Goal: Navigation & Orientation: Find specific page/section

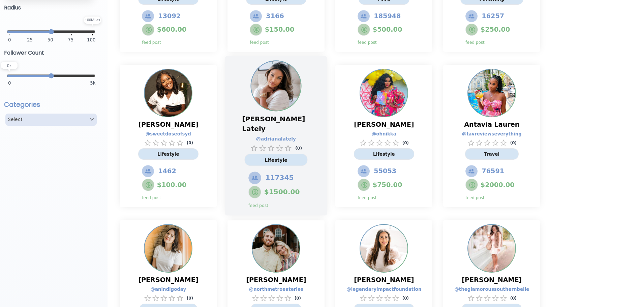
drag, startPoint x: 291, startPoint y: 143, endPoint x: 288, endPoint y: 139, distance: 5.7
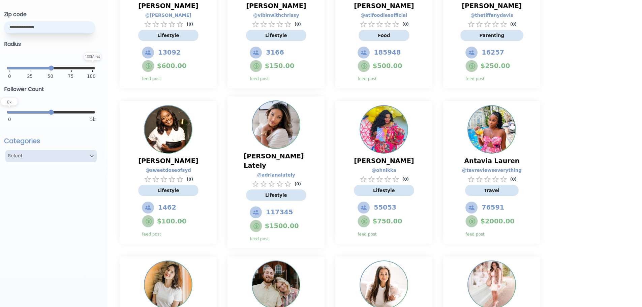
drag, startPoint x: 288, startPoint y: 139, endPoint x: 114, endPoint y: 87, distance: 181.4
click at [34, 31] on input "text" at bounding box center [49, 27] width 91 height 12
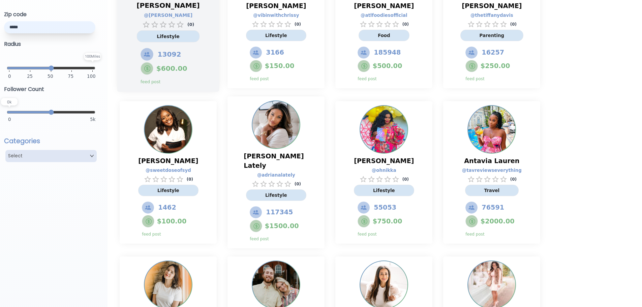
type input "*****"
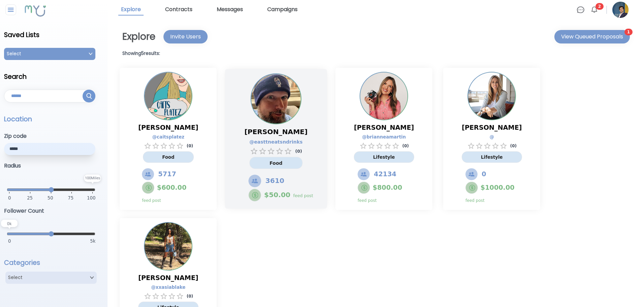
scroll to position [0, 0]
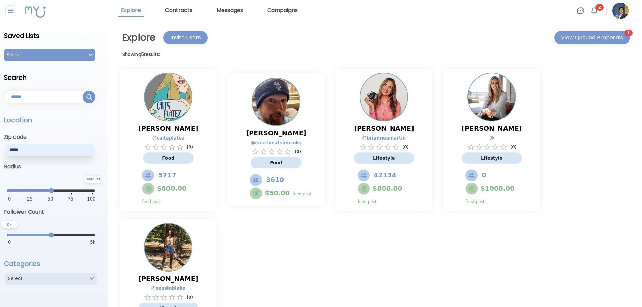
click at [135, 9] on link "Explore" at bounding box center [130, 10] width 25 height 11
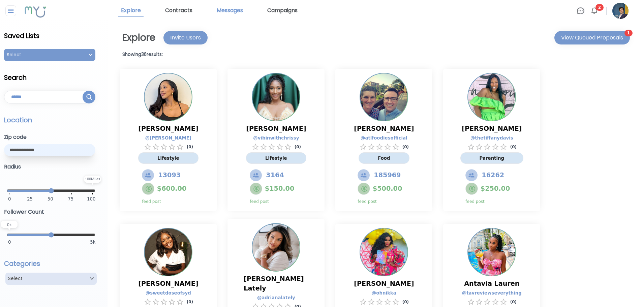
click at [244, 12] on link "Messages" at bounding box center [230, 10] width 32 height 11
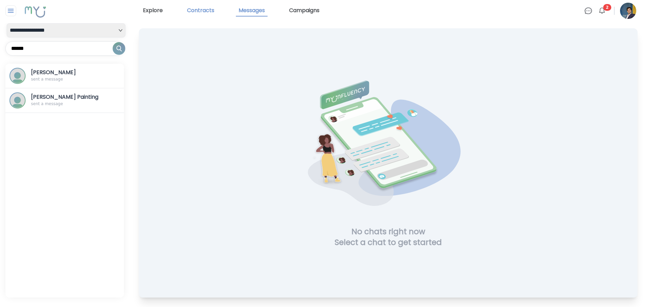
click at [207, 11] on link "Contracts" at bounding box center [200, 10] width 33 height 11
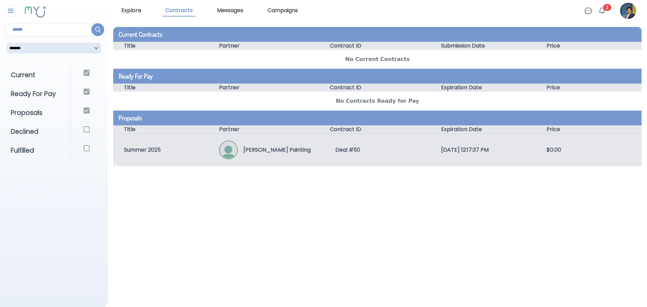
click at [397, 157] on div "Summer 2025 Kyle Painting Deal # 50 8/15/2025, 12:17:37 PM $0.00" at bounding box center [377, 149] width 528 height 33
